Goal: Task Accomplishment & Management: Use online tool/utility

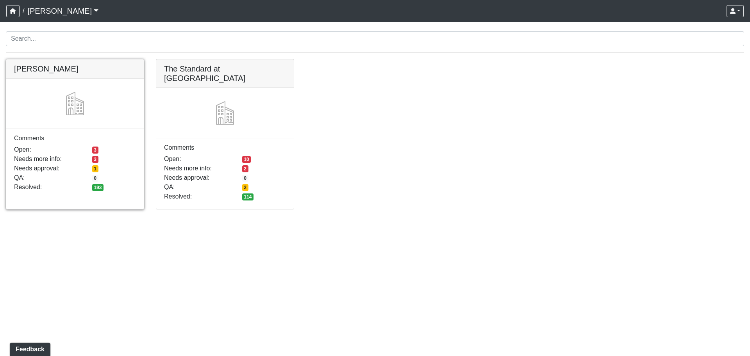
click at [55, 59] on link at bounding box center [74, 59] width 137 height 0
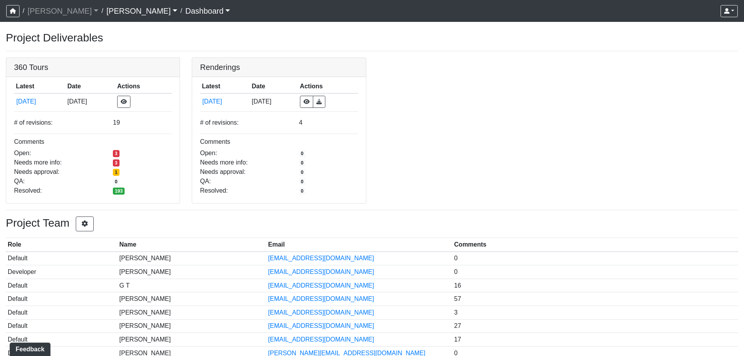
click at [186, 16] on link "Dashboard" at bounding box center [208, 11] width 45 height 16
click at [488, 104] on div "360 Tours Latest Date Actions 8/18/2025 8/18/2025 # of revisions: 19 Comments O…" at bounding box center [372, 130] width 744 height 146
click at [52, 58] on link at bounding box center [92, 58] width 173 height 0
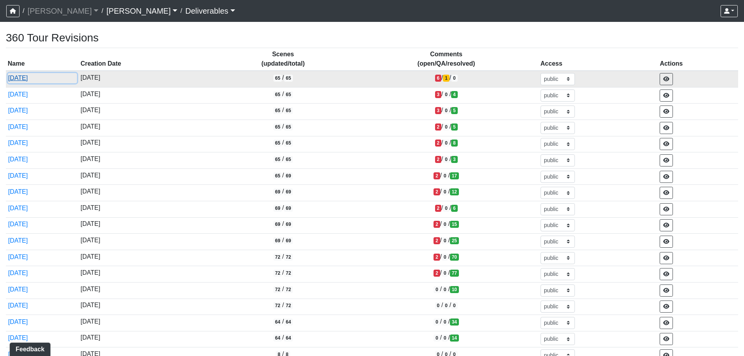
click at [23, 82] on button "8/18/2025" at bounding box center [42, 78] width 69 height 10
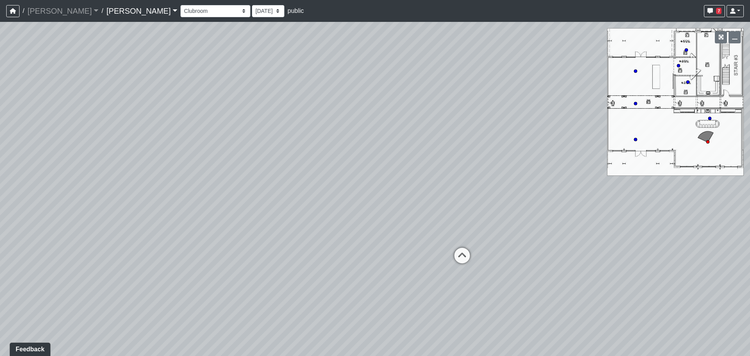
drag, startPoint x: 615, startPoint y: 217, endPoint x: 594, endPoint y: 221, distance: 21.6
click at [596, 221] on div "Loading... Lounge Loading... Clubroom Kitchen Loading... Created by Matt Latas …" at bounding box center [375, 189] width 750 height 334
drag, startPoint x: 676, startPoint y: 115, endPoint x: 609, endPoint y: 116, distance: 67.2
click at [609, 116] on div "Loading... Lounge Loading... Clubroom Kitchen Loading... Created by Matt Latas …" at bounding box center [375, 189] width 750 height 334
drag, startPoint x: 400, startPoint y: 129, endPoint x: 295, endPoint y: 122, distance: 105.3
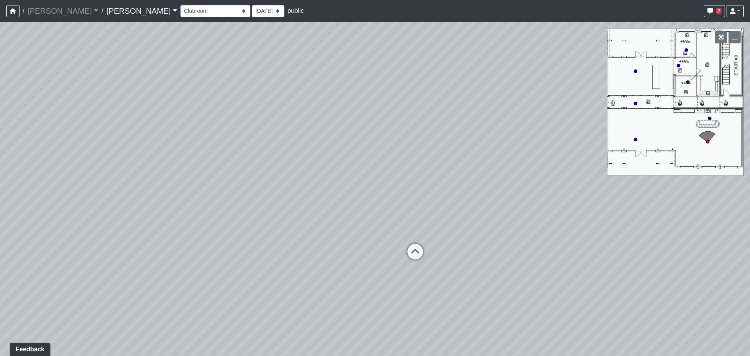
click at [304, 122] on div "Loading... Lounge Loading... Clubroom Kitchen Loading... Created by Matt Latas …" at bounding box center [375, 189] width 750 height 334
drag, startPoint x: 474, startPoint y: 160, endPoint x: 319, endPoint y: 159, distance: 155.4
click at [322, 159] on div "Loading... Lounge Loading... Clubroom Kitchen Loading... Created by Matt Latas …" at bounding box center [375, 189] width 750 height 334
drag, startPoint x: 339, startPoint y: 175, endPoint x: 258, endPoint y: 176, distance: 81.6
click at [258, 176] on div "Loading... Lounge Loading... Clubroom Kitchen Loading... Created by Matt Latas …" at bounding box center [375, 189] width 750 height 334
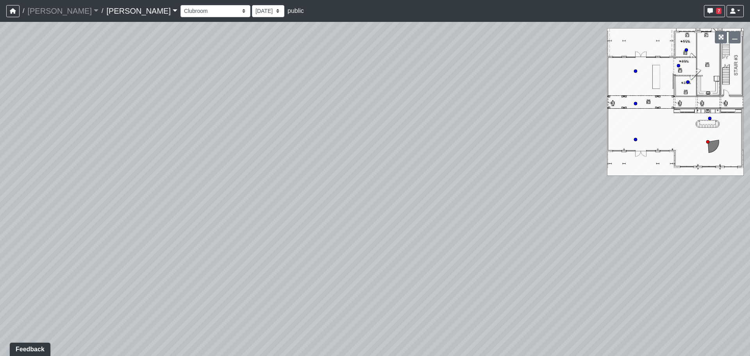
click at [401, 214] on div "Loading... Lounge Loading... Clubroom Kitchen Loading... Created by Matt Latas …" at bounding box center [375, 189] width 750 height 334
drag, startPoint x: 244, startPoint y: 318, endPoint x: 101, endPoint y: 296, distance: 144.9
click at [101, 296] on div "Loading... Lounge Loading... Clubroom Kitchen Loading... Created by Matt Latas …" at bounding box center [375, 189] width 750 height 334
drag, startPoint x: 218, startPoint y: 312, endPoint x: 181, endPoint y: 326, distance: 39.4
click at [181, 326] on div "Loading... Lounge Loading... Clubroom Kitchen Loading... Created by Matt Latas …" at bounding box center [375, 189] width 750 height 334
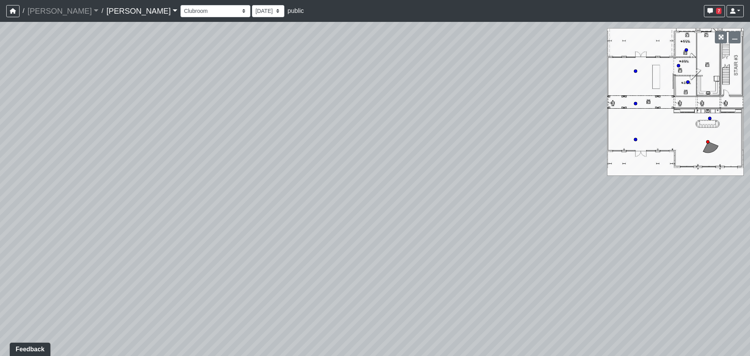
drag, startPoint x: 188, startPoint y: 314, endPoint x: 412, endPoint y: 258, distance: 230.6
click at [412, 258] on div "Loading... Lounge Loading... Clubroom Kitchen Loading... Created by Matt Latas …" at bounding box center [375, 189] width 750 height 334
drag, startPoint x: 165, startPoint y: 196, endPoint x: 454, endPoint y: 240, distance: 292.7
click at [454, 240] on div "Loading... Lounge Loading... Clubroom Kitchen Loading... Created by Matt Latas …" at bounding box center [375, 189] width 750 height 334
drag, startPoint x: 405, startPoint y: 208, endPoint x: 448, endPoint y: 214, distance: 43.7
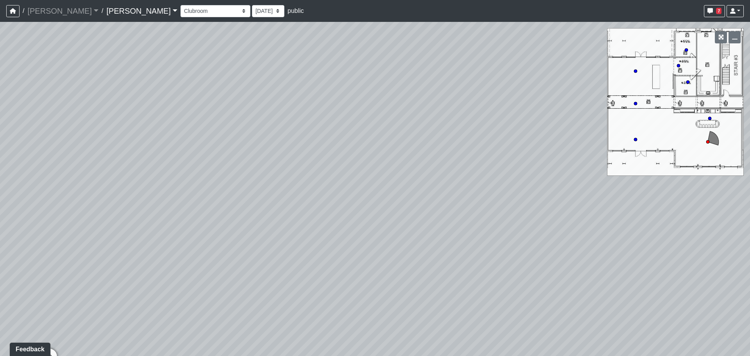
click at [448, 214] on div "Loading... Lounge Loading... Clubroom Kitchen Loading... Created by Matt Latas …" at bounding box center [375, 189] width 750 height 334
drag, startPoint x: 227, startPoint y: 240, endPoint x: 400, endPoint y: 264, distance: 174.6
click at [205, 240] on div "Loading... Lounge Loading... Clubroom Kitchen Loading... Created by Matt Latas …" at bounding box center [375, 189] width 750 height 334
drag, startPoint x: 404, startPoint y: 272, endPoint x: 243, endPoint y: 252, distance: 162.9
click at [243, 252] on div "Loading... Lounge Loading... Clubroom Kitchen Loading... Created by Matt Latas …" at bounding box center [375, 189] width 750 height 334
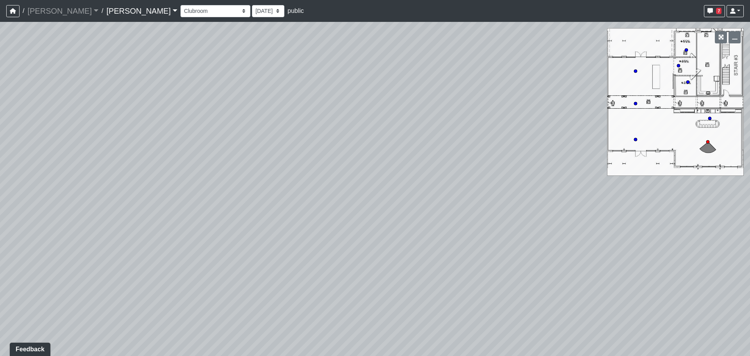
drag, startPoint x: 358, startPoint y: 271, endPoint x: 239, endPoint y: 245, distance: 122.2
click at [253, 248] on div "Loading... Lounge Loading... Clubroom Kitchen Loading... Created by Matt Latas …" at bounding box center [375, 189] width 750 height 334
drag, startPoint x: 413, startPoint y: 258, endPoint x: 369, endPoint y: 335, distance: 89.0
click at [369, 335] on div "Loading... Lounge Loading... Clubroom Kitchen Loading... Created by Matt Latas …" at bounding box center [375, 189] width 750 height 334
drag, startPoint x: 188, startPoint y: 207, endPoint x: 465, endPoint y: 280, distance: 286.0
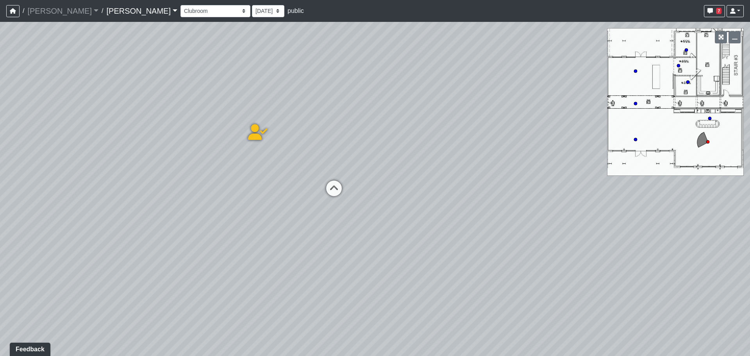
click at [465, 280] on div "Loading... Lounge Loading... Clubroom Kitchen Loading... Created by Matt Latas …" at bounding box center [375, 189] width 750 height 334
click at [359, 166] on icon at bounding box center [366, 171] width 23 height 23
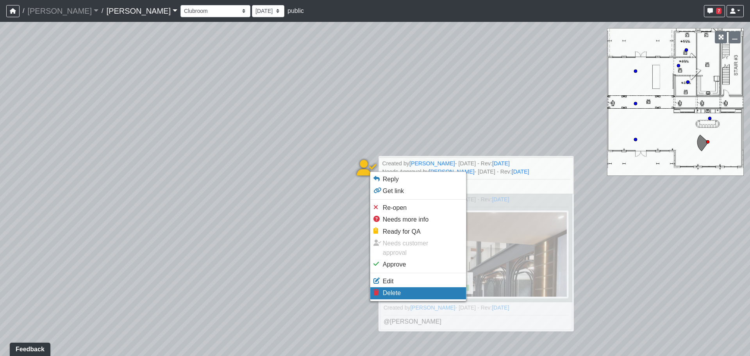
click at [401, 287] on li "Delete" at bounding box center [418, 293] width 96 height 12
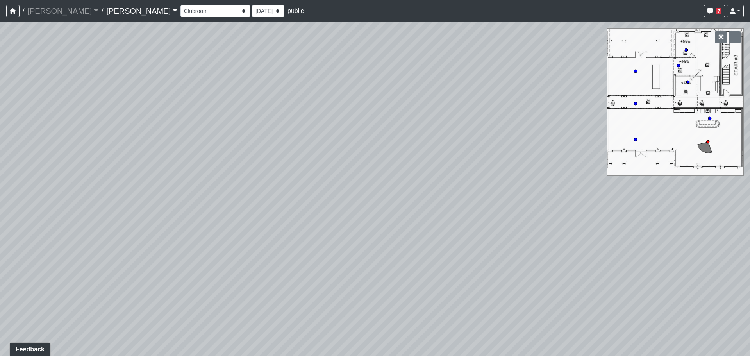
drag, startPoint x: 214, startPoint y: 206, endPoint x: 570, endPoint y: 252, distance: 359.1
click at [567, 252] on div "Loading... Lounge Loading... Clubroom Kitchen" at bounding box center [375, 189] width 750 height 334
select select "jCaZiqiw9hE582Q7nudVbg"
drag, startPoint x: 247, startPoint y: 208, endPoint x: 353, endPoint y: 114, distance: 142.0
click at [354, 115] on div "Loading... Lounge Loading... Clubroom Kitchen" at bounding box center [375, 189] width 750 height 334
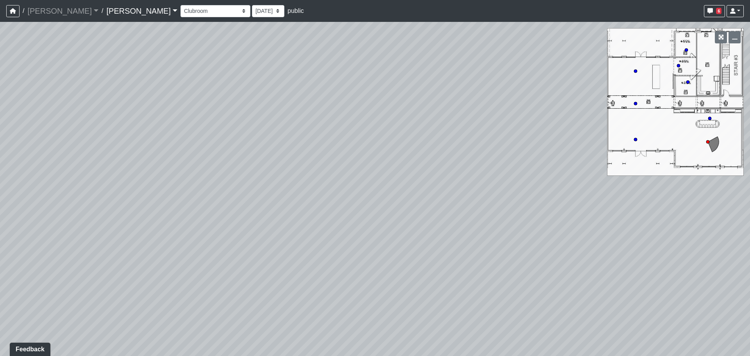
click at [431, 212] on div "Loading... Lounge Loading... Clubroom Kitchen" at bounding box center [375, 189] width 750 height 334
click at [438, 225] on div "Loading... Lounge Loading... Clubroom Kitchen" at bounding box center [375, 189] width 750 height 334
drag, startPoint x: 434, startPoint y: 217, endPoint x: 378, endPoint y: 199, distance: 59.0
click at [378, 199] on div "Loading... Lounge Loading... Clubroom Kitchen" at bounding box center [375, 189] width 750 height 334
